Goal: Information Seeking & Learning: Learn about a topic

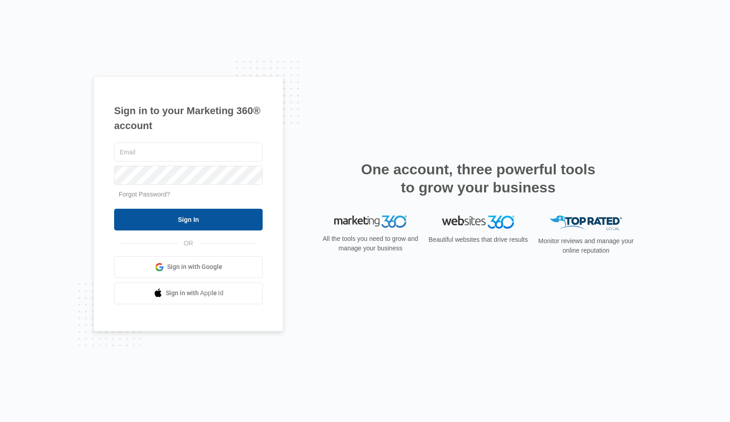
type input "[EMAIL_ADDRESS][DOMAIN_NAME]"
click at [188, 221] on input "Sign In" at bounding box center [188, 220] width 149 height 22
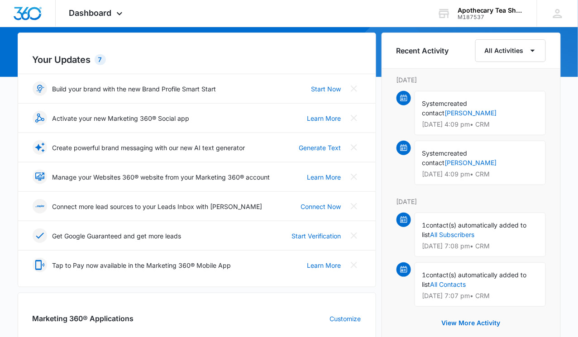
scroll to position [82, 0]
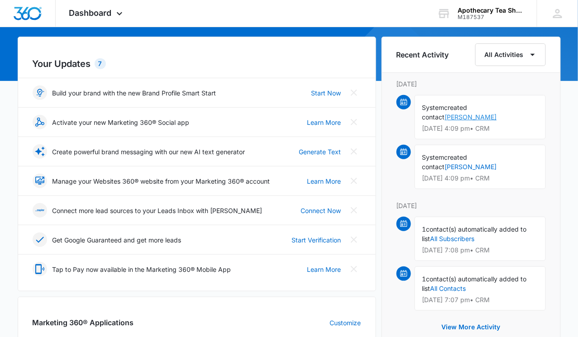
click at [497, 113] on link "Jenny" at bounding box center [471, 117] width 52 height 8
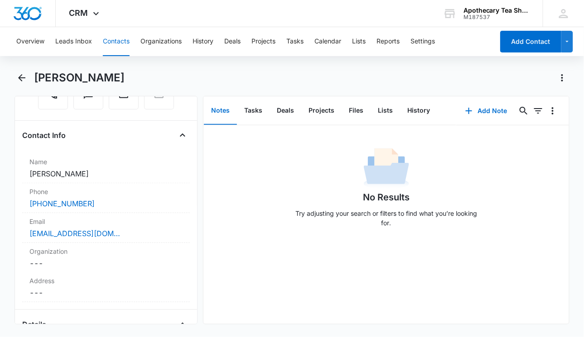
scroll to position [125, 0]
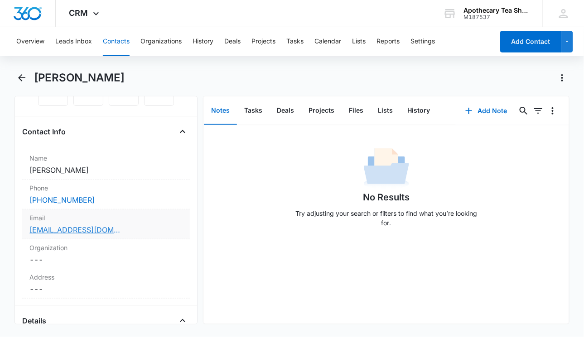
click at [93, 230] on link "foodyhopper@gmail.com" at bounding box center [74, 230] width 91 height 11
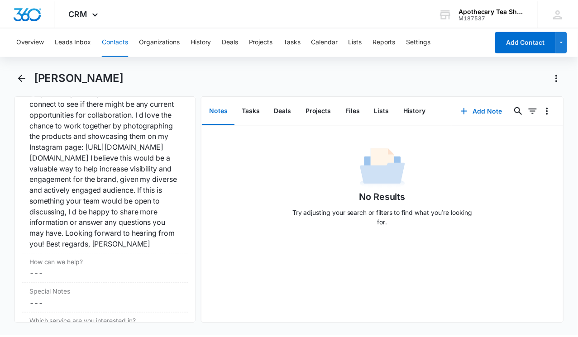
scroll to position [867, 0]
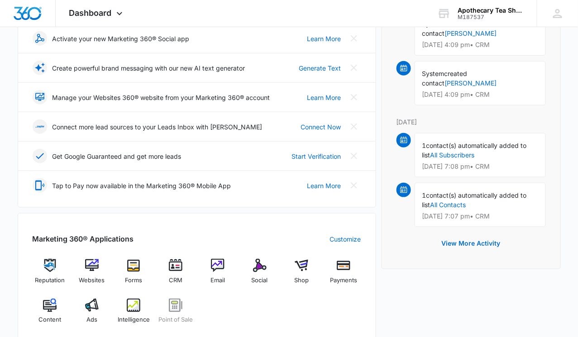
scroll to position [166, 0]
click at [467, 232] on button "View More Activity" at bounding box center [471, 243] width 77 height 22
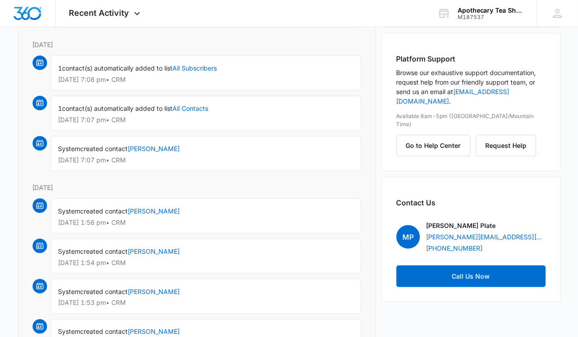
scroll to position [179, 0]
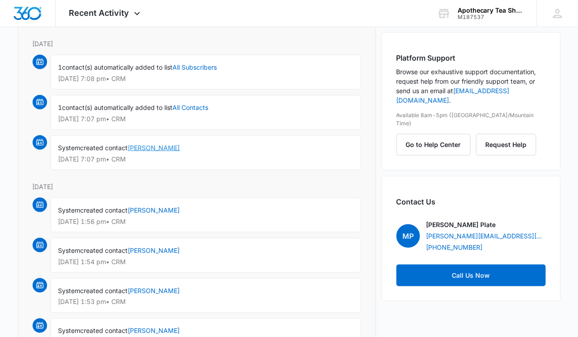
click at [139, 145] on link "Allison" at bounding box center [154, 148] width 52 height 8
